Goal: Task Accomplishment & Management: Use online tool/utility

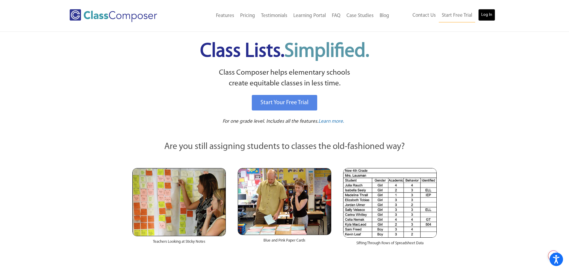
click at [484, 15] on link "Log In" at bounding box center [486, 15] width 17 height 12
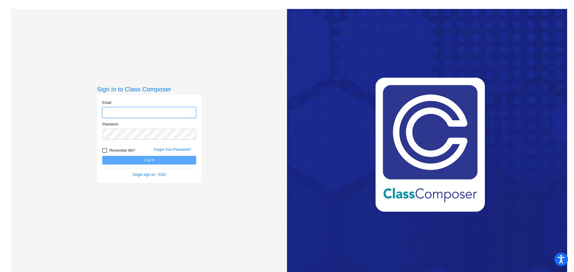
type input "[EMAIL_ADDRESS][DOMAIN_NAME]"
click at [139, 161] on button "Log In" at bounding box center [149, 160] width 94 height 9
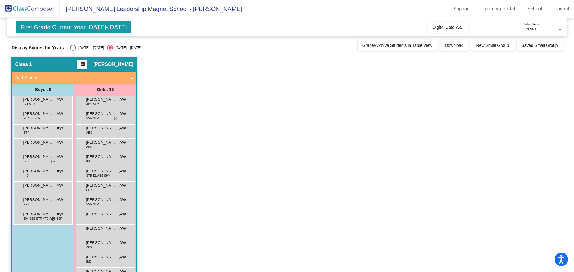
click at [73, 47] on div "Select an option" at bounding box center [73, 48] width 6 height 6
click at [73, 51] on input "2024 - 2025" at bounding box center [73, 51] width 0 height 0
radio input "true"
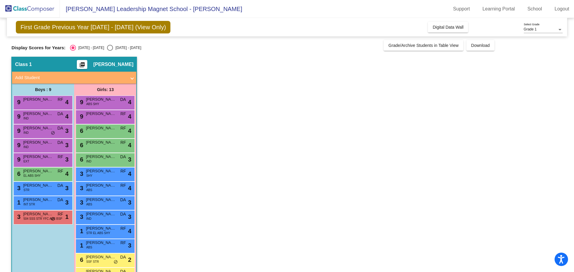
scroll to position [19, 0]
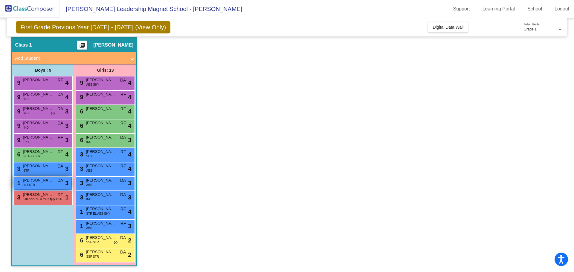
click at [39, 186] on div "1 Atto Adams INT STR DA lock do_not_disturb_alt 3" at bounding box center [42, 183] width 57 height 12
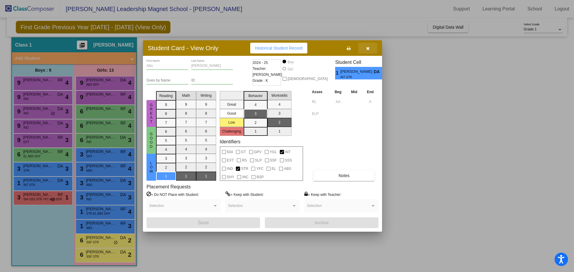
click at [367, 50] on icon "button" at bounding box center [367, 48] width 3 height 4
